Goal: Information Seeking & Learning: Learn about a topic

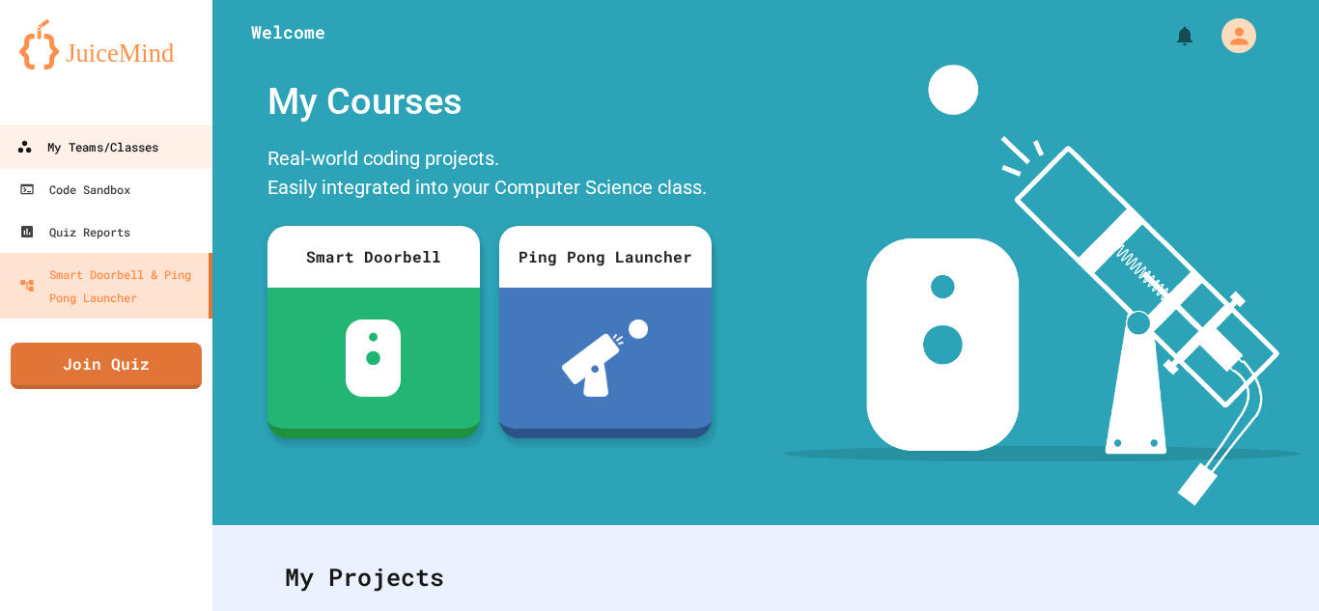
click at [152, 138] on div "My Teams/Classes" at bounding box center [87, 147] width 142 height 24
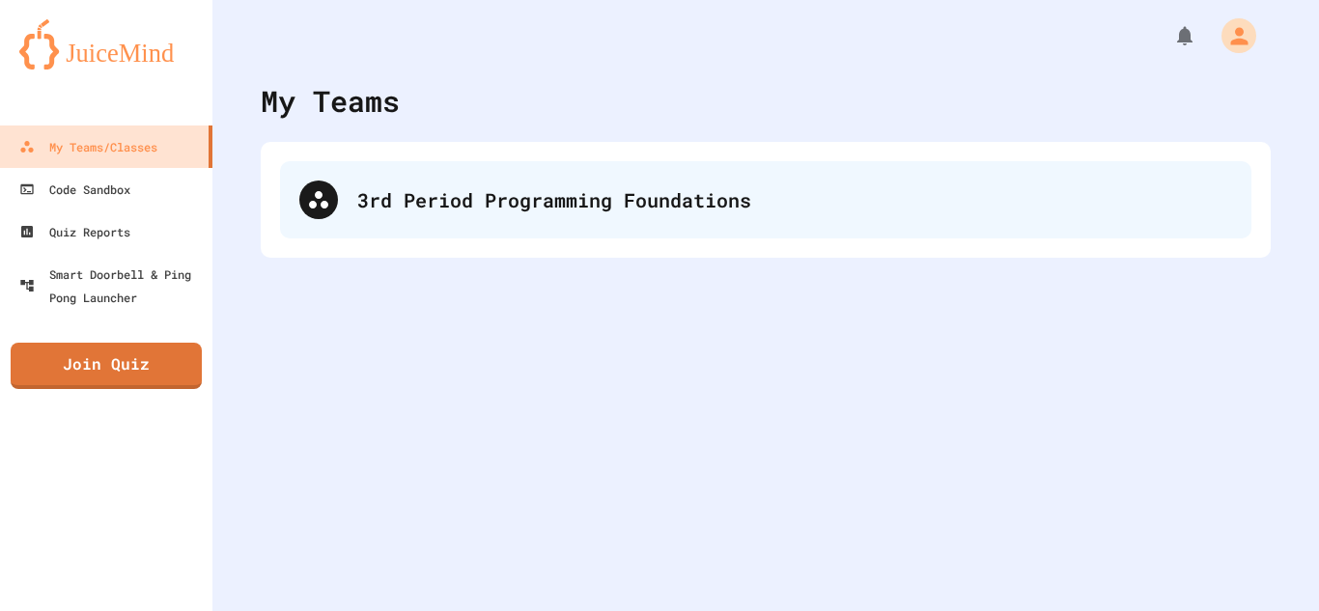
click at [418, 174] on div "3rd Period Programming Foundations" at bounding box center [765, 199] width 971 height 77
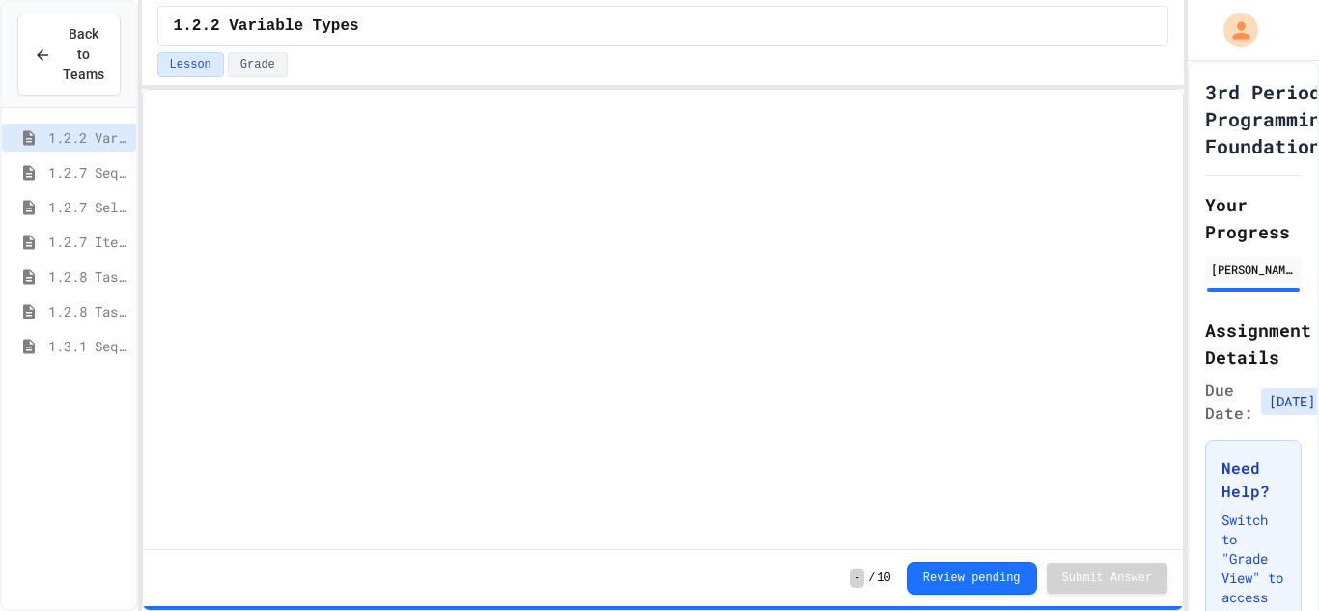
click at [70, 302] on span "1.2.8 Task 2" at bounding box center [88, 311] width 80 height 20
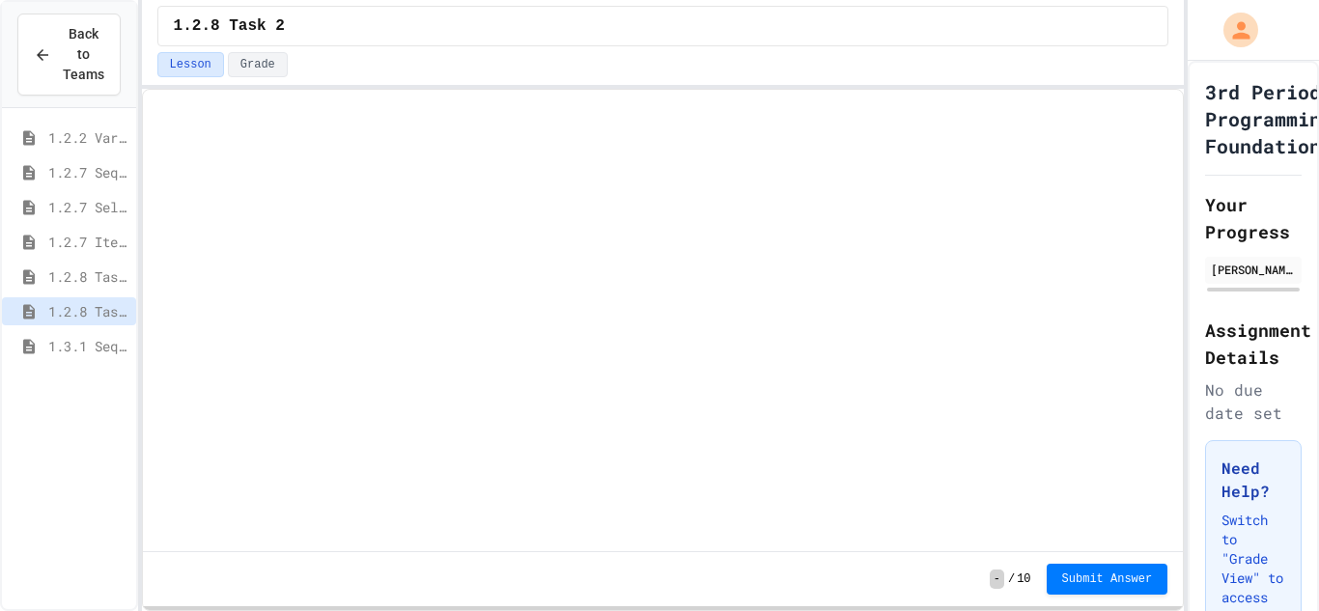
click at [85, 280] on span "1.2.8 Task 1" at bounding box center [88, 276] width 80 height 20
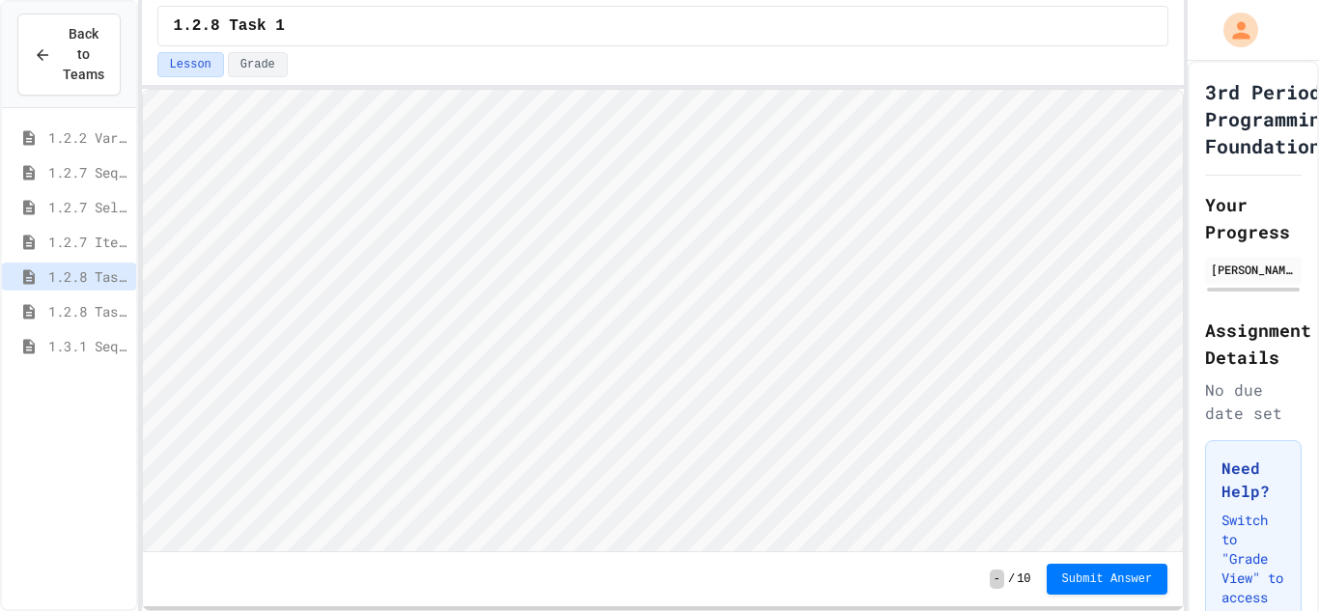
click at [79, 339] on span "1.3.1 Sequencing Patterns/Trends" at bounding box center [88, 346] width 80 height 20
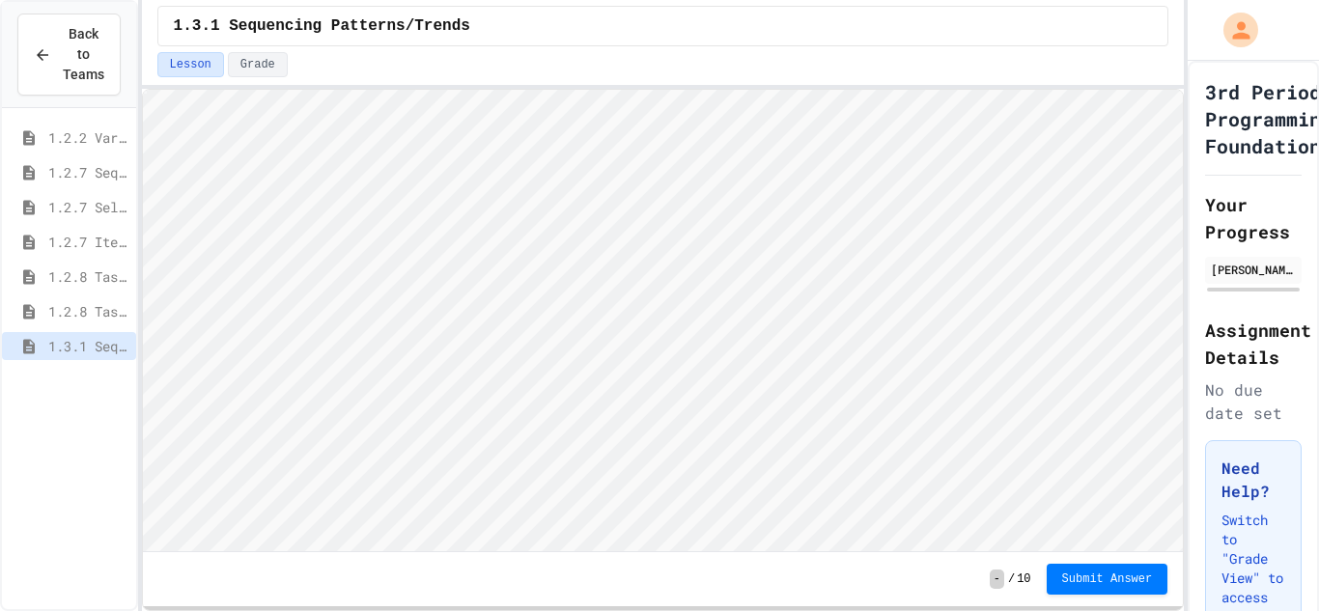
scroll to position [2, 0]
click at [103, 369] on div "1.3.1 Selection Patterns/Trends" at bounding box center [69, 381] width 134 height 28
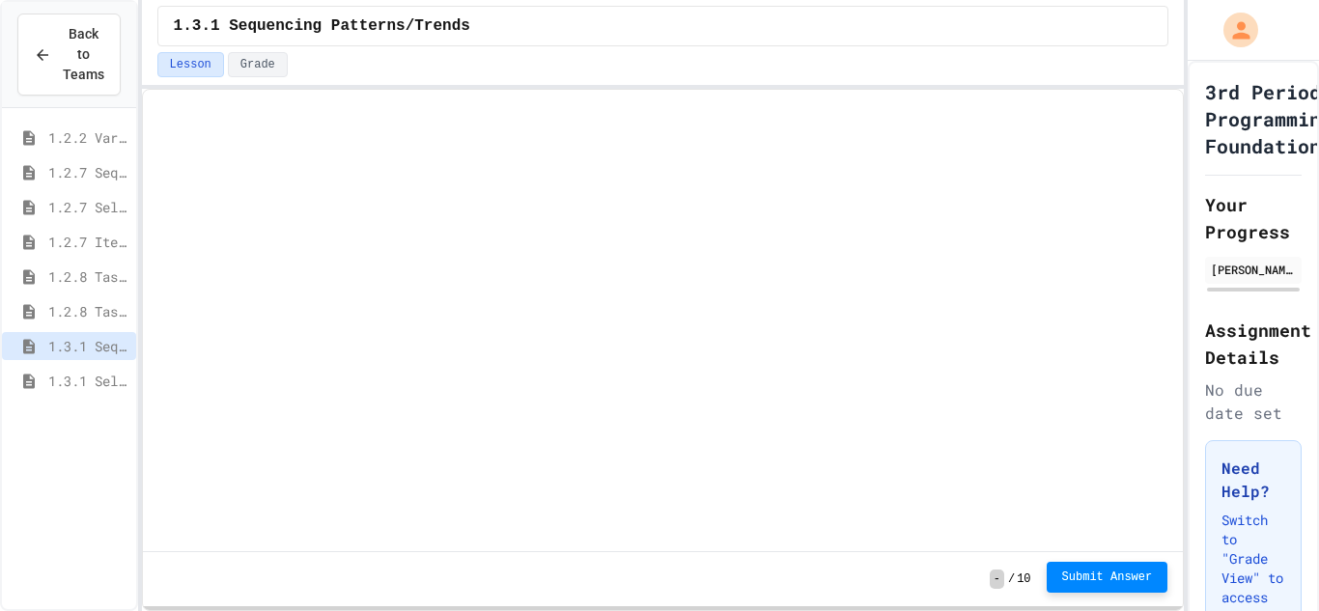
click at [1125, 574] on span "Submit Answer" at bounding box center [1107, 577] width 91 height 15
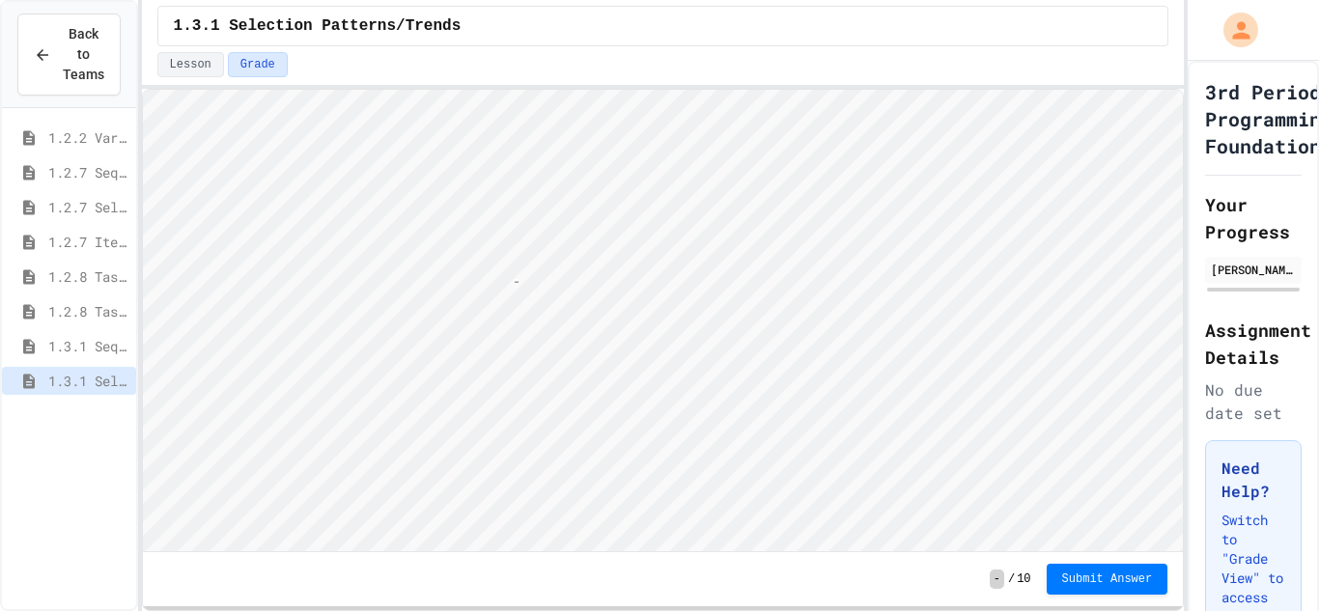
scroll to position [2, 10]
type textarea "**"
click at [92, 417] on span "1.3.1 Iteration Patterns/Trends" at bounding box center [88, 415] width 80 height 20
